Goal: Task Accomplishment & Management: Complete application form

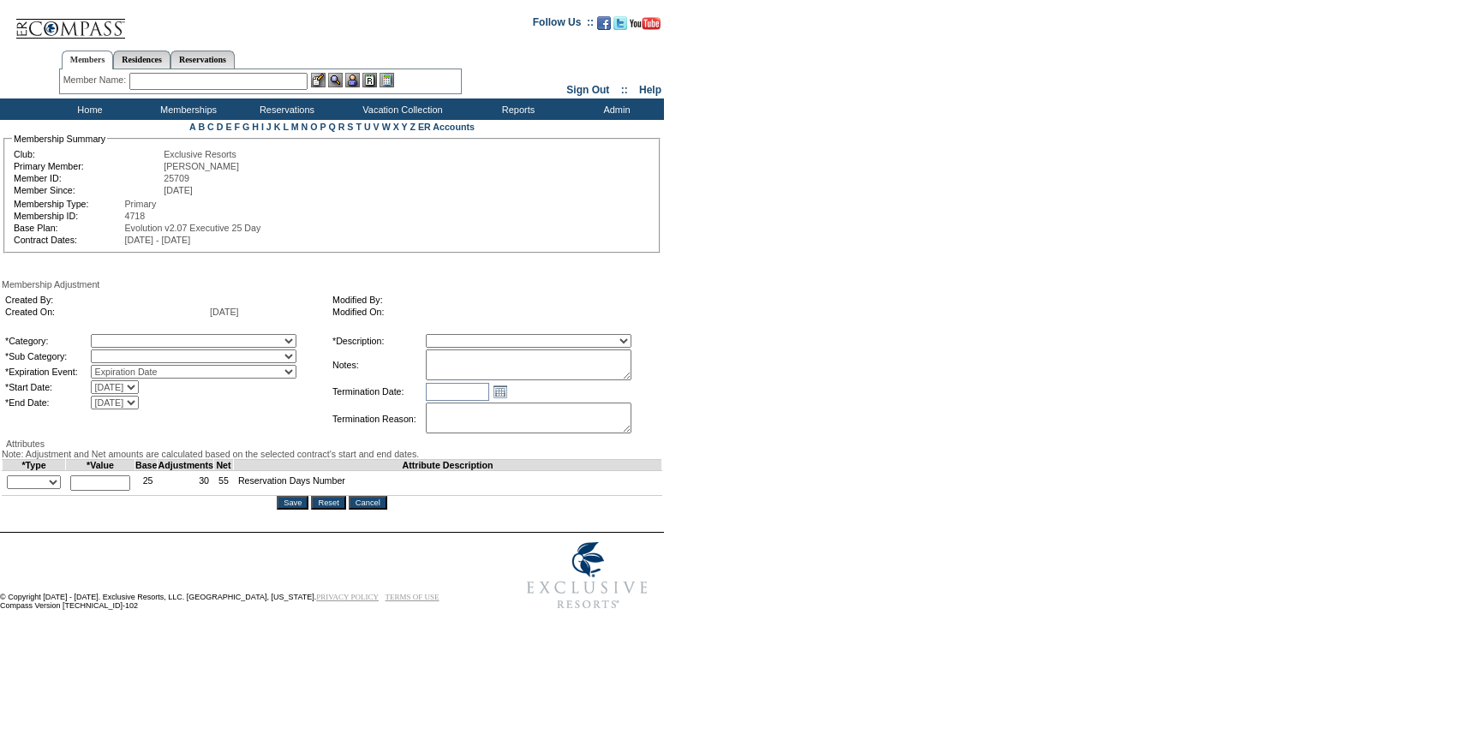
click at [599, 348] on select "Membership/Transfer Fee Adjustment Membership Fee Adjustment Add-On Fee Adjustm…" at bounding box center [529, 341] width 206 height 14
click at [563, 370] on textarea at bounding box center [529, 364] width 206 height 31
paste textarea "Per Amber Sanborn's case 7/31/25 and Pete/Natalie approval, rolling 4.5 days fr…"
type textarea "Per Amber Sanborn's case 7/31/25 and Pete/Natalie approval, rolling 4.5 days fr…"
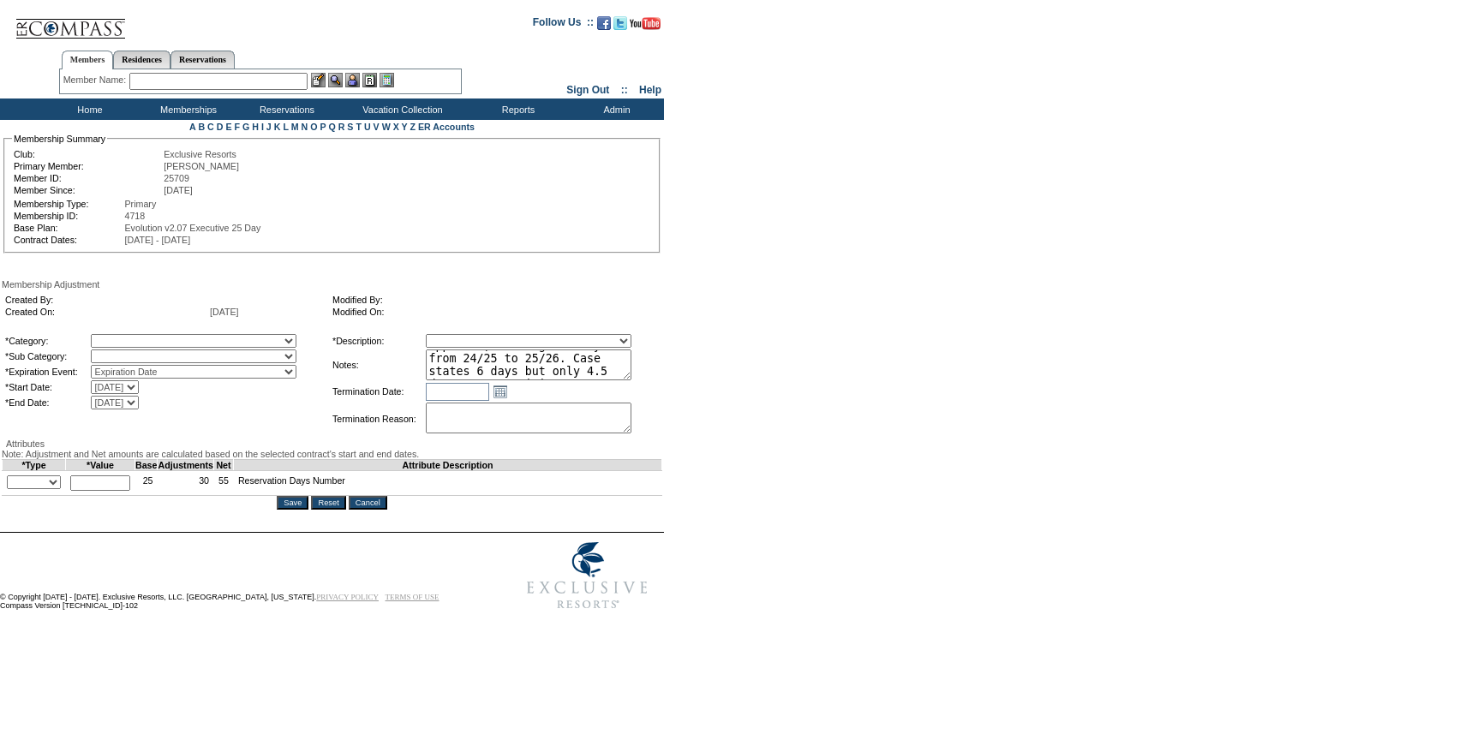
click at [250, 343] on select "A La Carte Days Contract Election Days Converted Days Coronavirus Other Referra…" at bounding box center [194, 341] width 206 height 14
select select "781"
click at [126, 337] on select "A La Carte Days Contract Election Days Converted Days Coronavirus Other Referra…" at bounding box center [194, 341] width 206 height 14
click at [164, 358] on select at bounding box center [194, 356] width 206 height 14
click at [141, 363] on select "Rollover Days" at bounding box center [194, 356] width 206 height 14
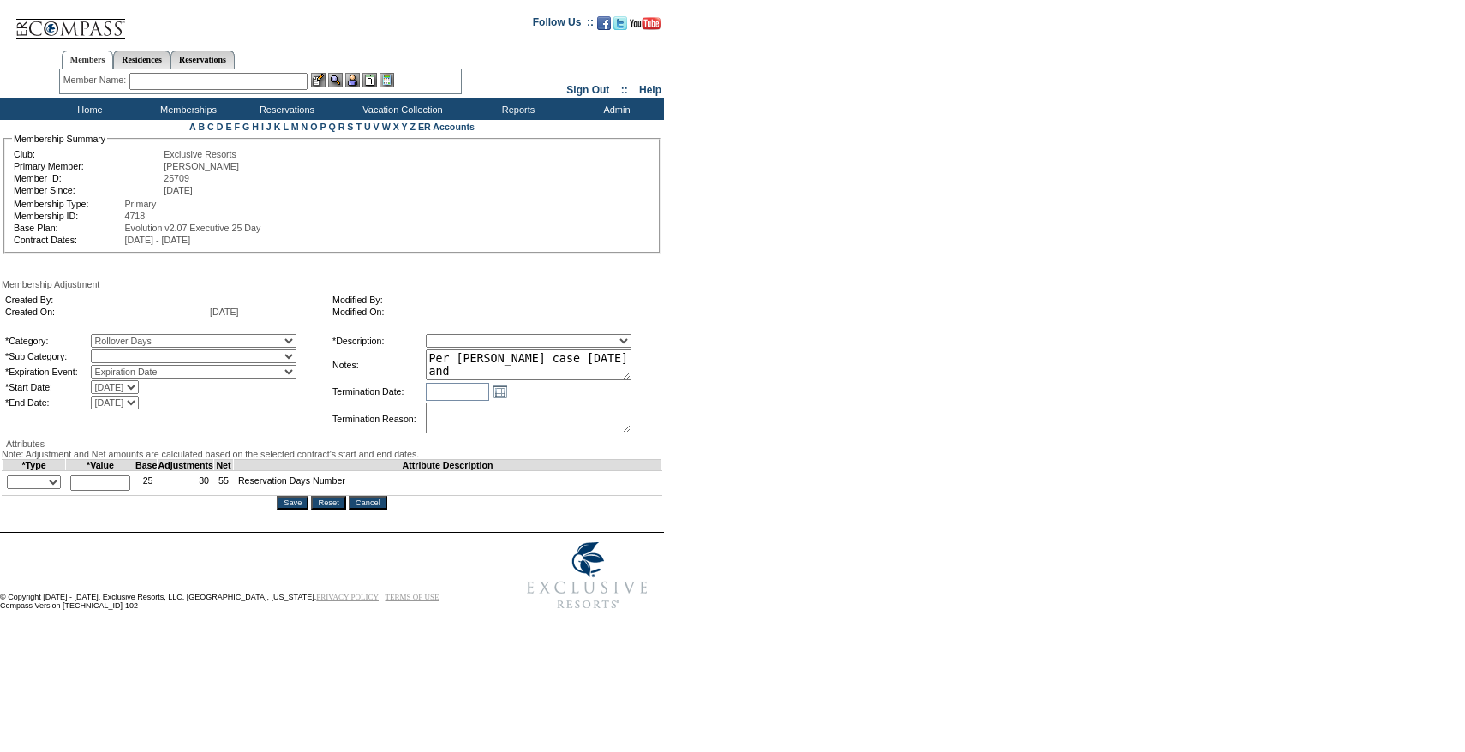
select select "782"
click at [126, 353] on select "Rollover Days" at bounding box center [194, 356] width 206 height 14
click at [464, 343] on select "Membership/Transfer Fee Adjustment Membership Fee Adjustment Add-On Fee Adjustm…" at bounding box center [529, 341] width 206 height 14
select select "275"
click at [457, 337] on select "Membership/Transfer Fee Adjustment Membership Fee Adjustment Add-On Fee Adjustm…" at bounding box center [529, 341] width 206 height 14
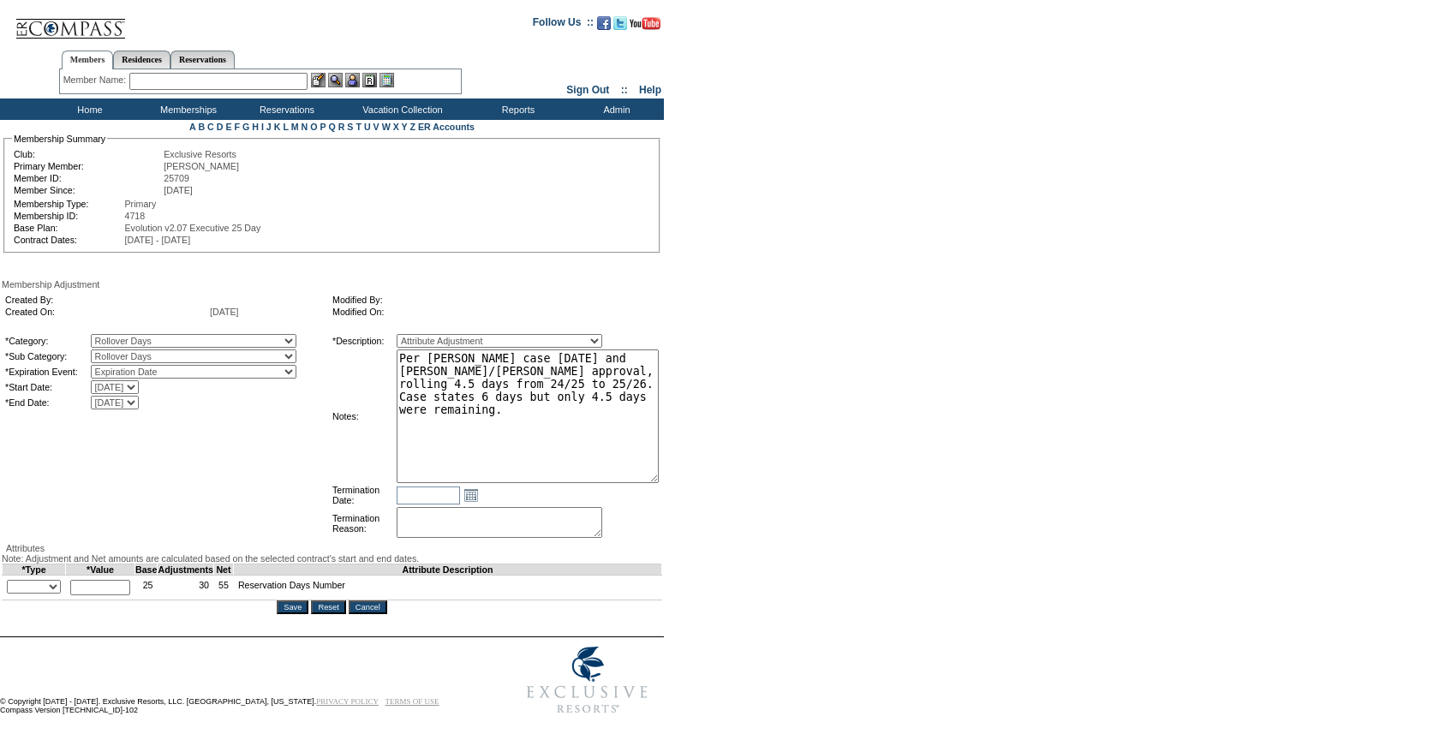
drag, startPoint x: 659, startPoint y: 373, endPoint x: 754, endPoint y: 479, distance: 141.9
click at [754, 479] on form "Follow Us ::" at bounding box center [723, 363] width 1446 height 719
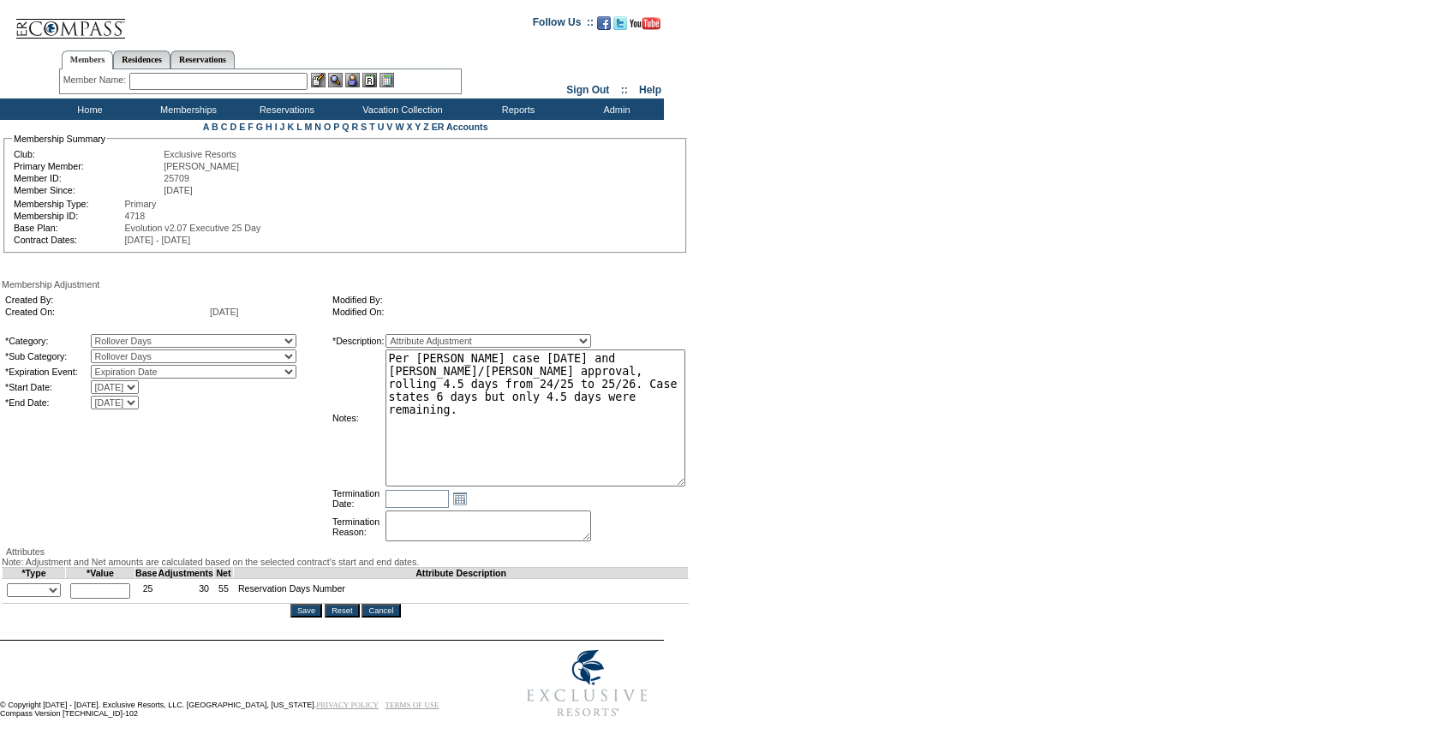
click at [673, 450] on textarea "Per Amber Sanborn's case 7/31/25 and Pete/Natalie approval, rolling 4.5 days fr…" at bounding box center [535, 417] width 300 height 137
click at [33, 597] on select "+ - Override" at bounding box center [34, 590] width 54 height 14
select select "1"
click at [11, 597] on select "+ - Override" at bounding box center [34, 590] width 54 height 14
click at [118, 599] on input "text" at bounding box center [100, 590] width 60 height 15
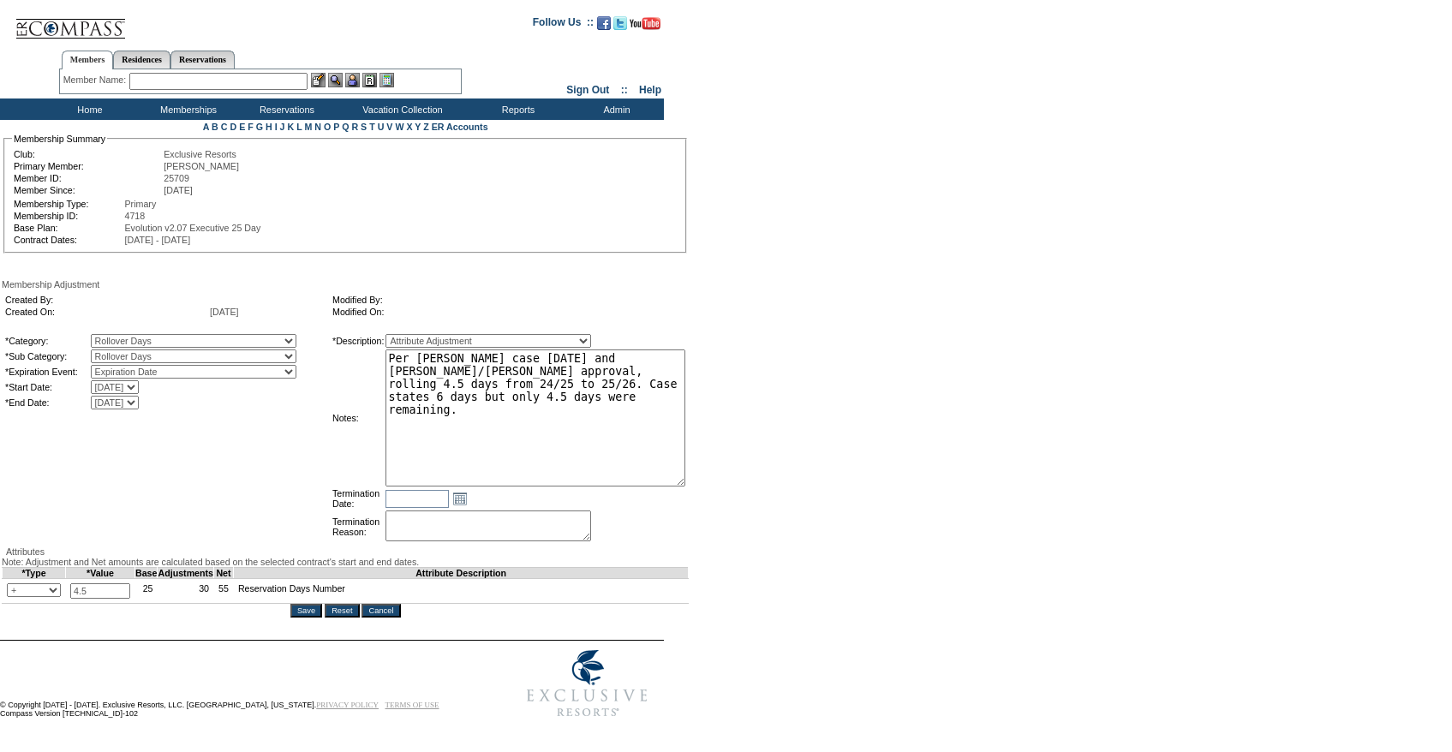
type input "4.5"
click at [307, 617] on div "Save Reset Cancel" at bounding box center [345, 611] width 687 height 14
click at [309, 617] on input "Save" at bounding box center [306, 611] width 32 height 14
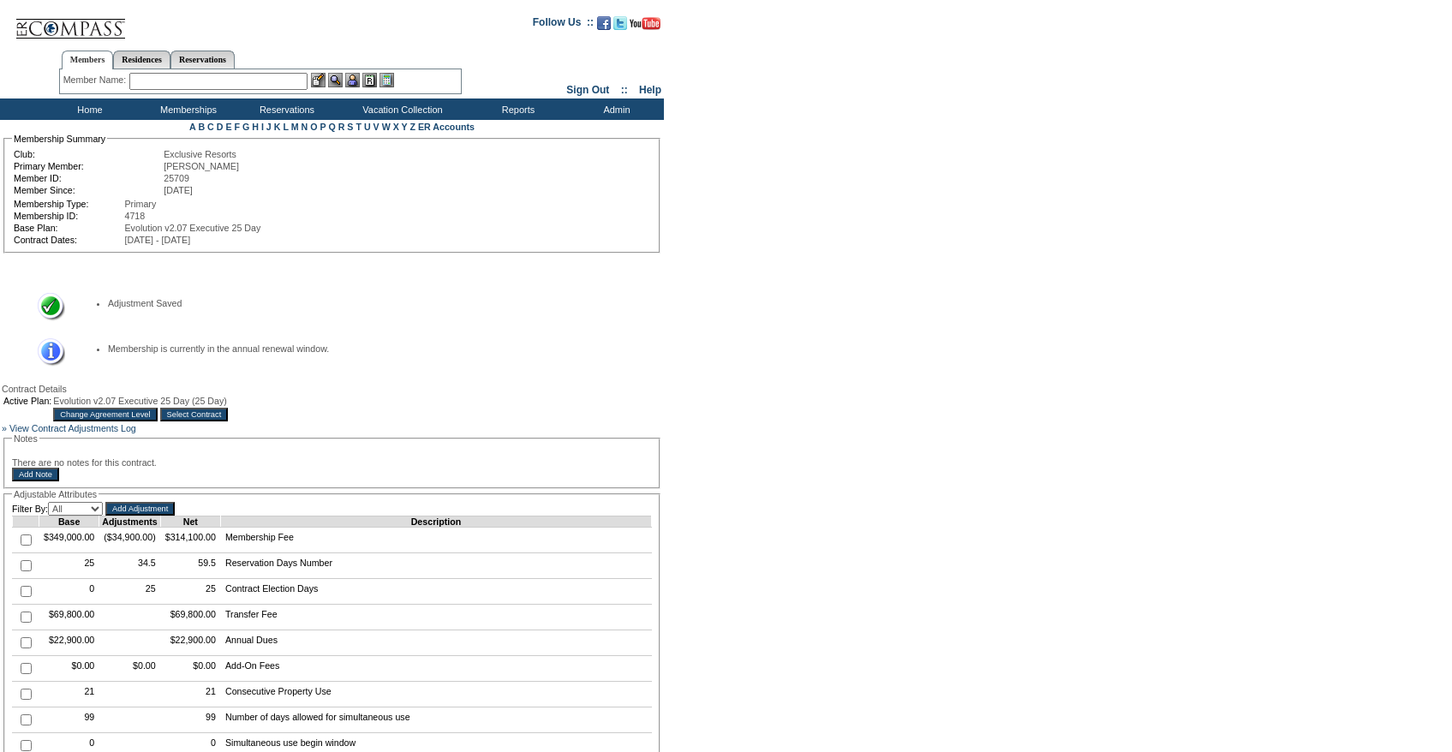
click at [229, 421] on input "Select Contract" at bounding box center [194, 415] width 69 height 14
